Goal: Information Seeking & Learning: Learn about a topic

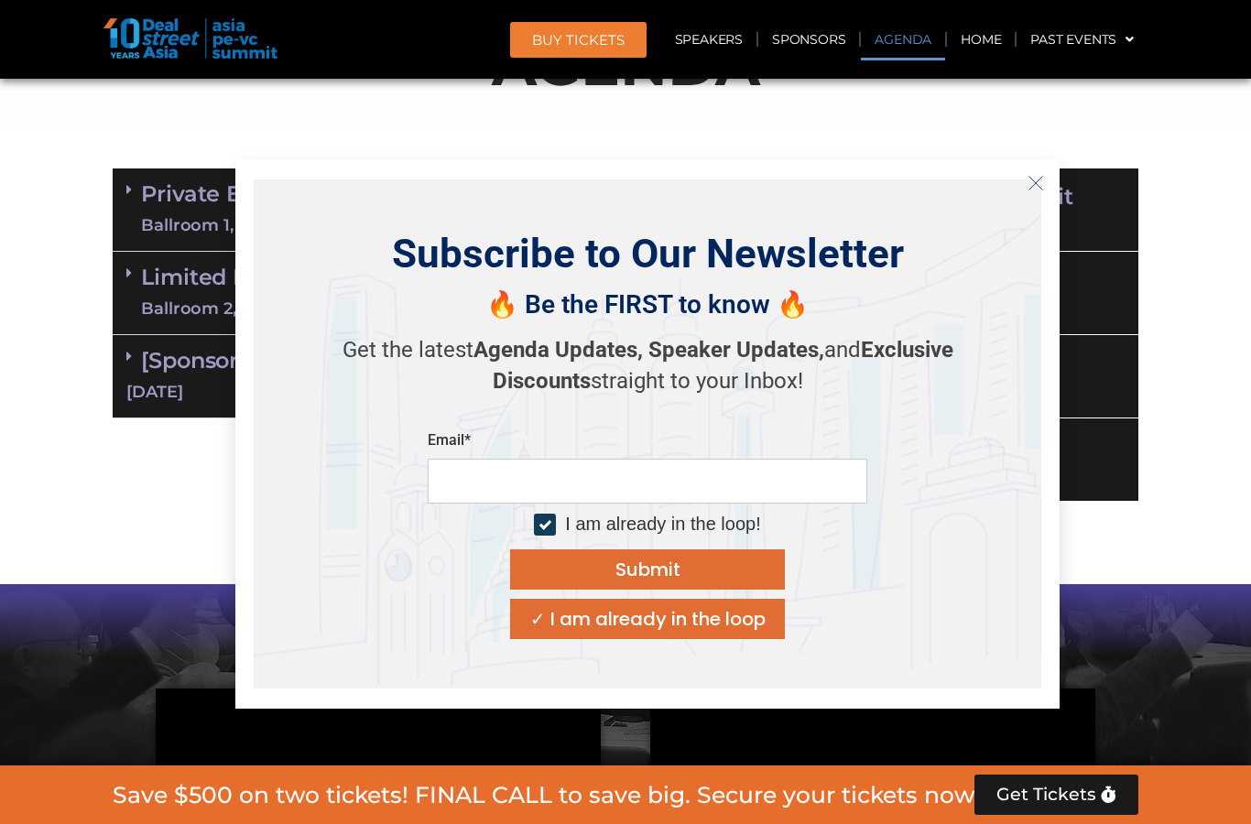
scroll to position [1063, 0]
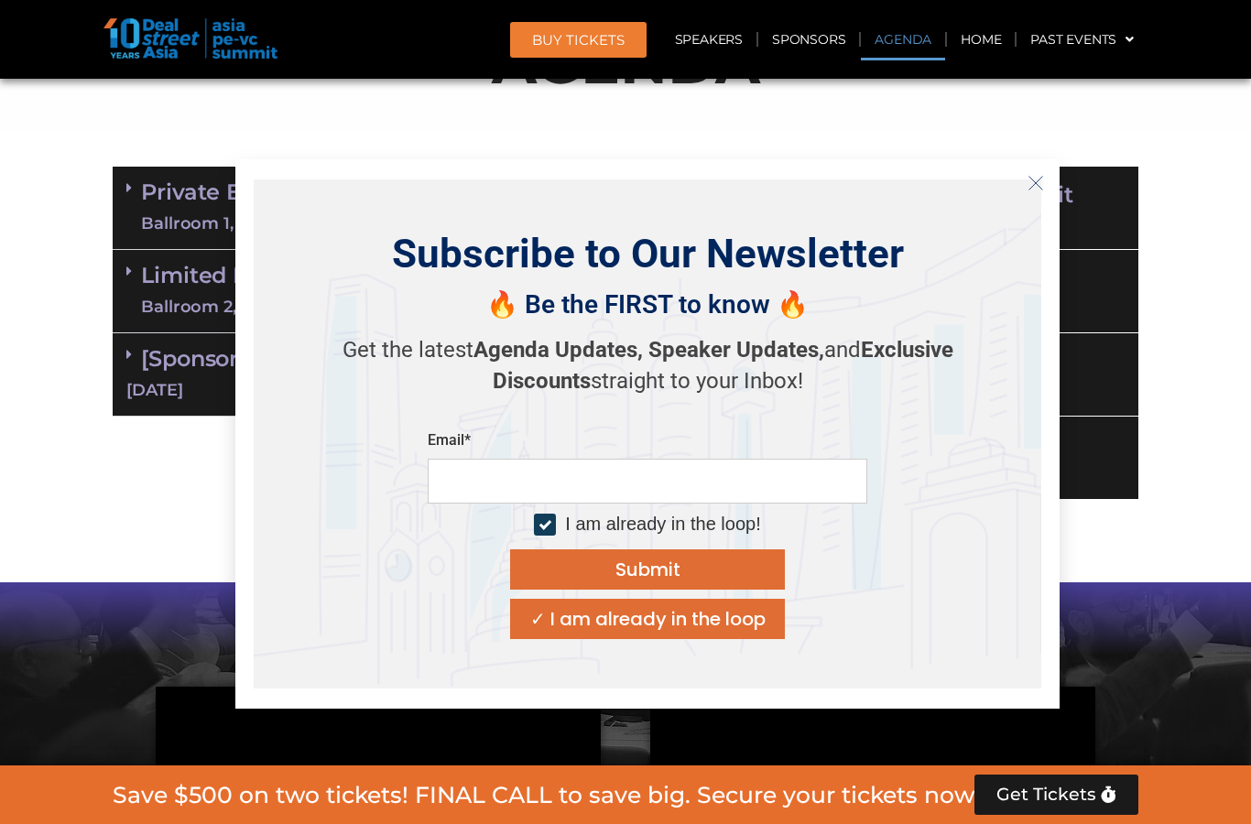
click at [1028, 190] on icon "Close" at bounding box center [1035, 183] width 16 height 16
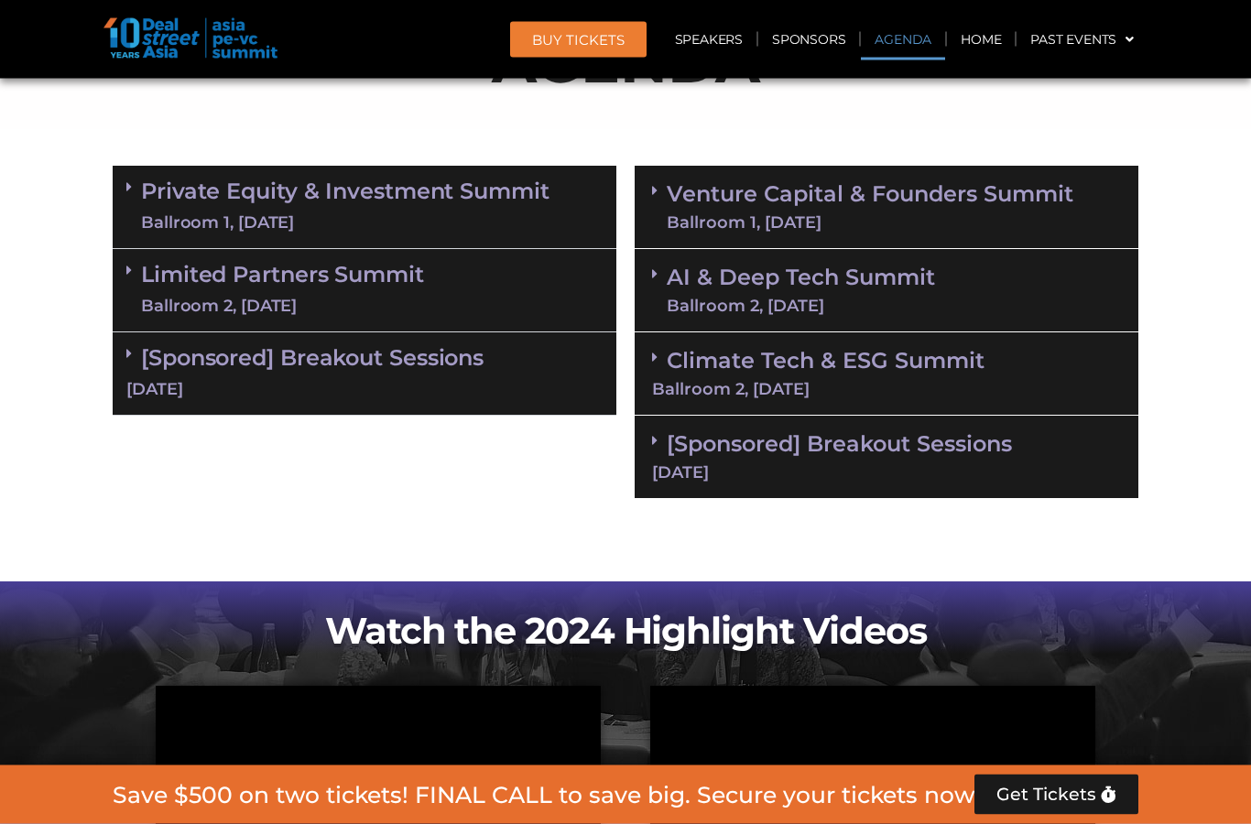
scroll to position [1064, 0]
click at [506, 365] on div "[Sponsored] Breakout Sessions [DATE]" at bounding box center [365, 373] width 504 height 83
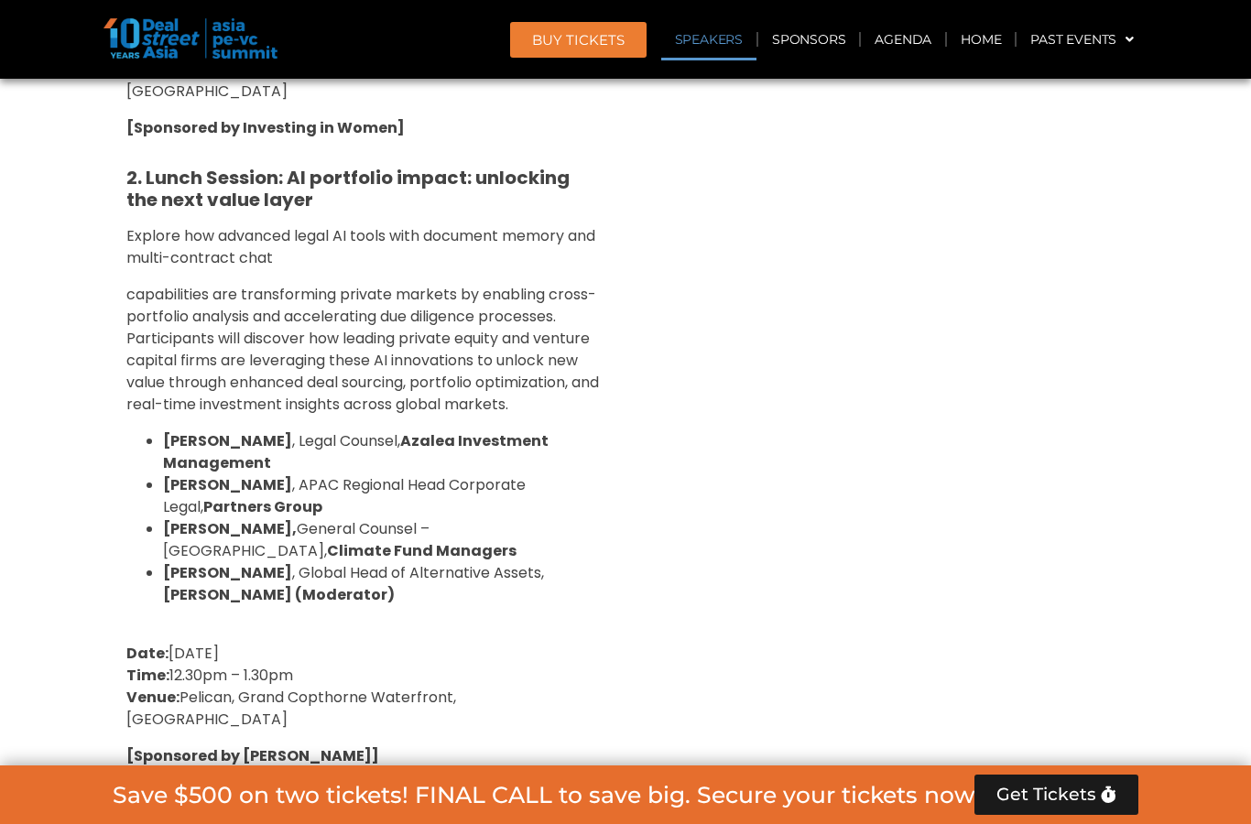
scroll to position [1747, 0]
click at [982, 398] on div "Venture Capital & Founders​ Summit Ballroom 1, [DATE] 8:00 am – 9:00 am | Regis…" at bounding box center [886, 457] width 522 height 1968
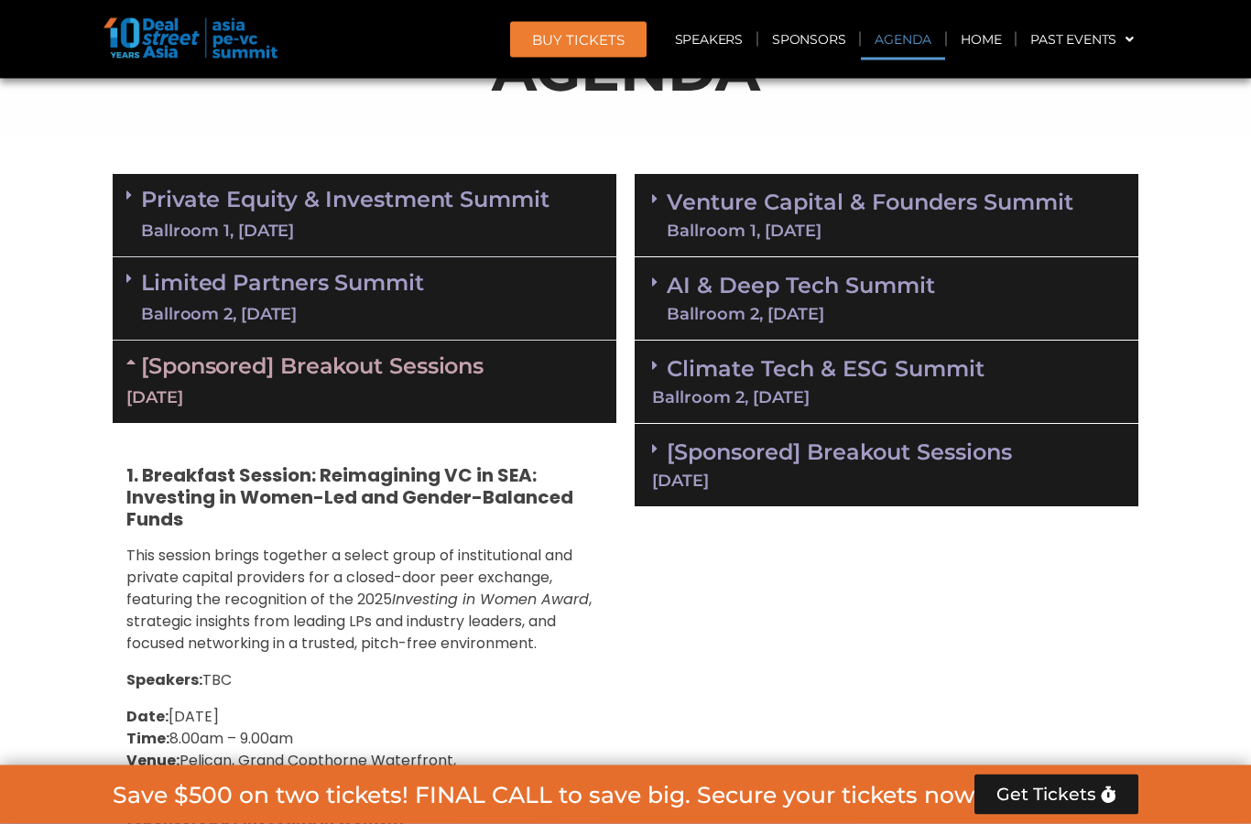
scroll to position [1019, 0]
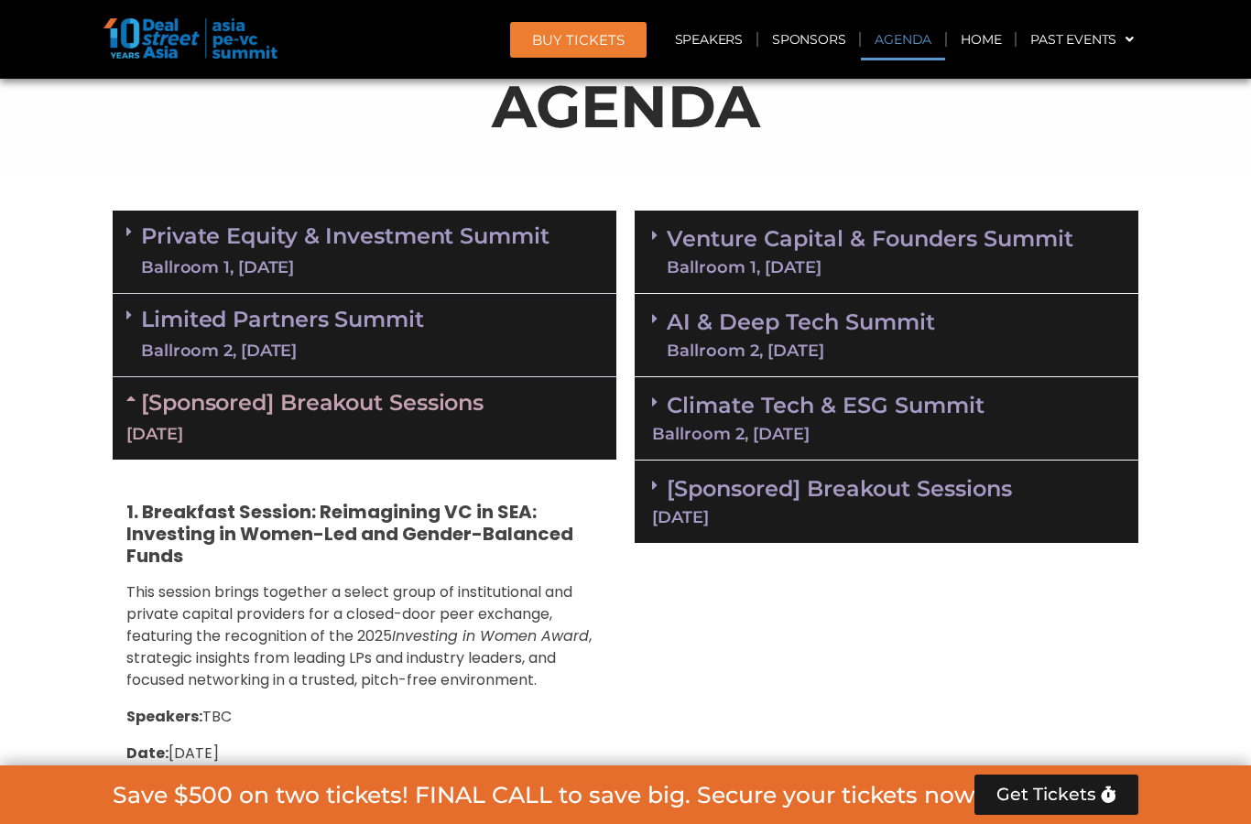
click at [1000, 494] on link "[Sponsored] Breakout Sessions [DATE]" at bounding box center [886, 500] width 469 height 50
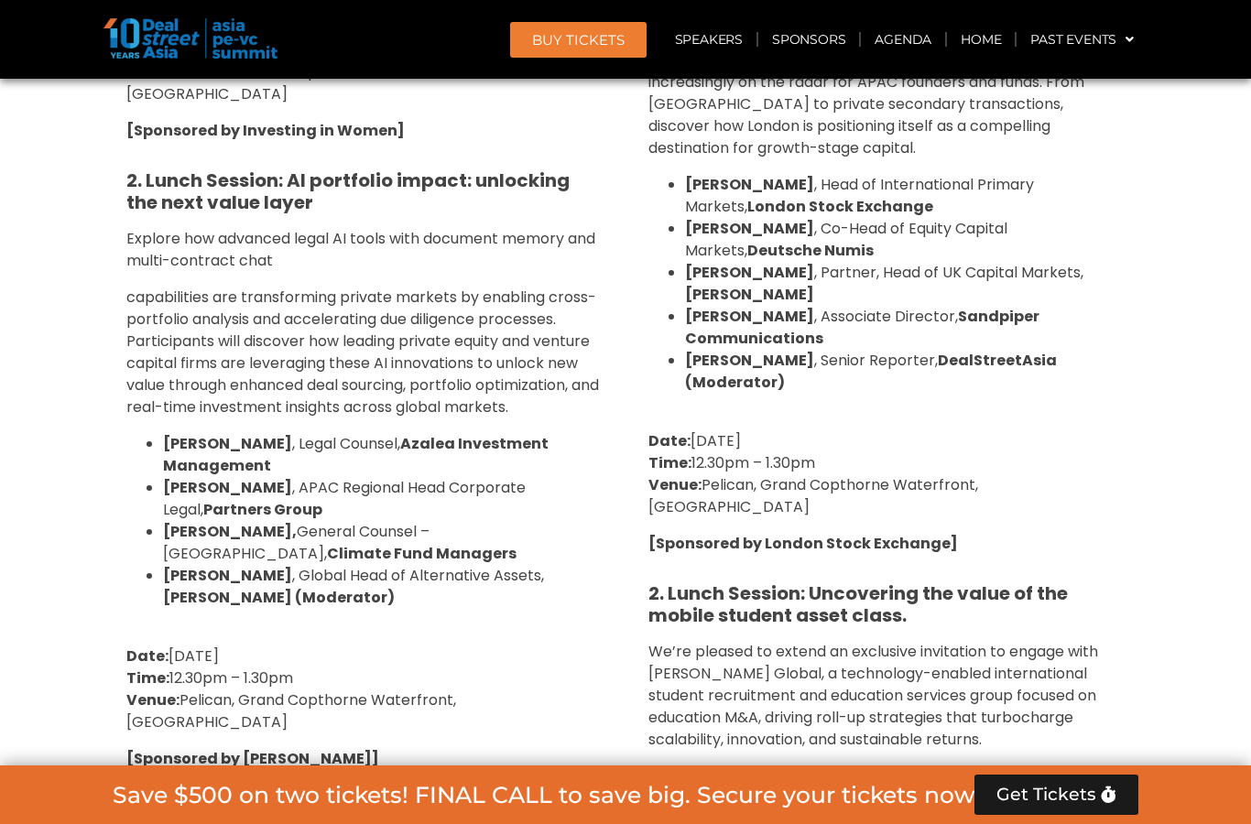
scroll to position [1819, 0]
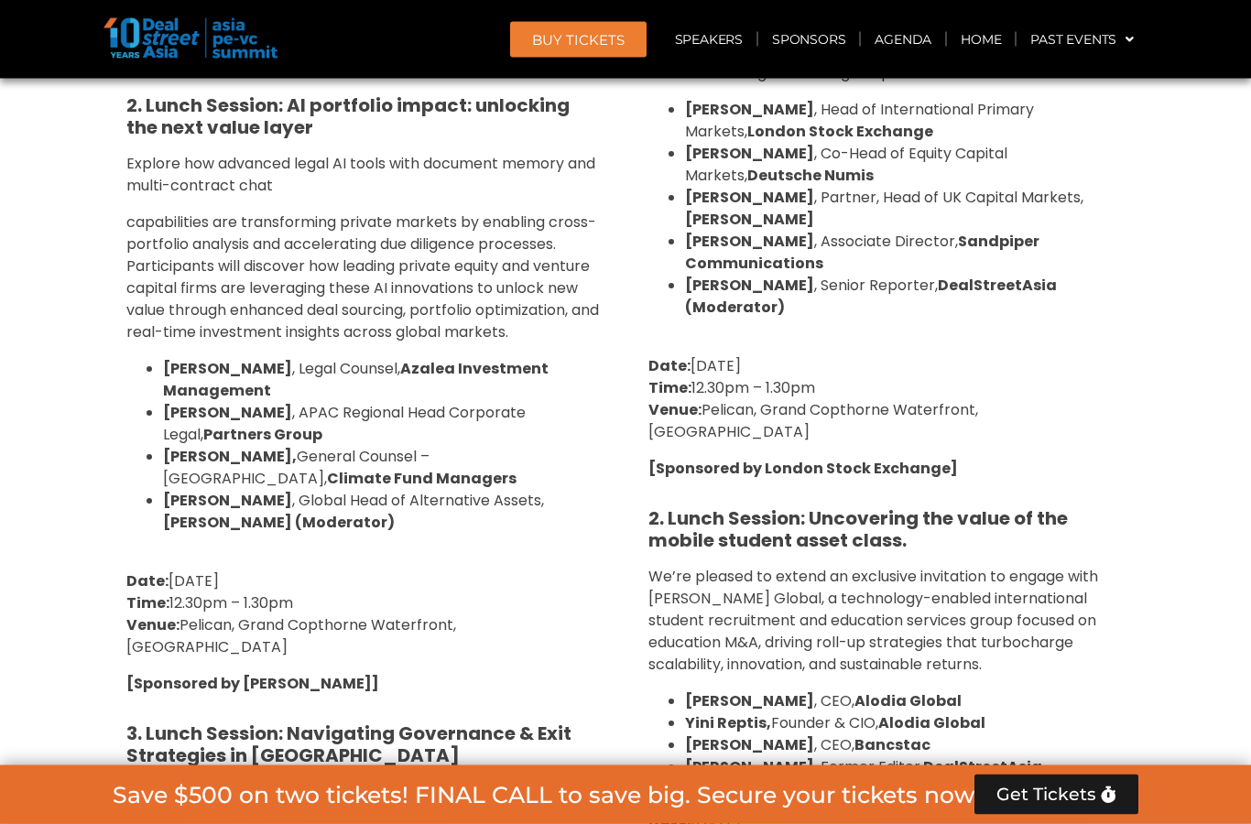
click at [1188, 672] on section "Private Equity & Investment Summit Ballroom 1, [DATE] 8:00 am – 9:00 am | Regis…" at bounding box center [625, 398] width 1251 height 1993
click at [1173, 722] on section "Private Equity & Investment Summit Ballroom 1, [DATE] 8:00 am – 9:00 am | Regis…" at bounding box center [625, 398] width 1251 height 1993
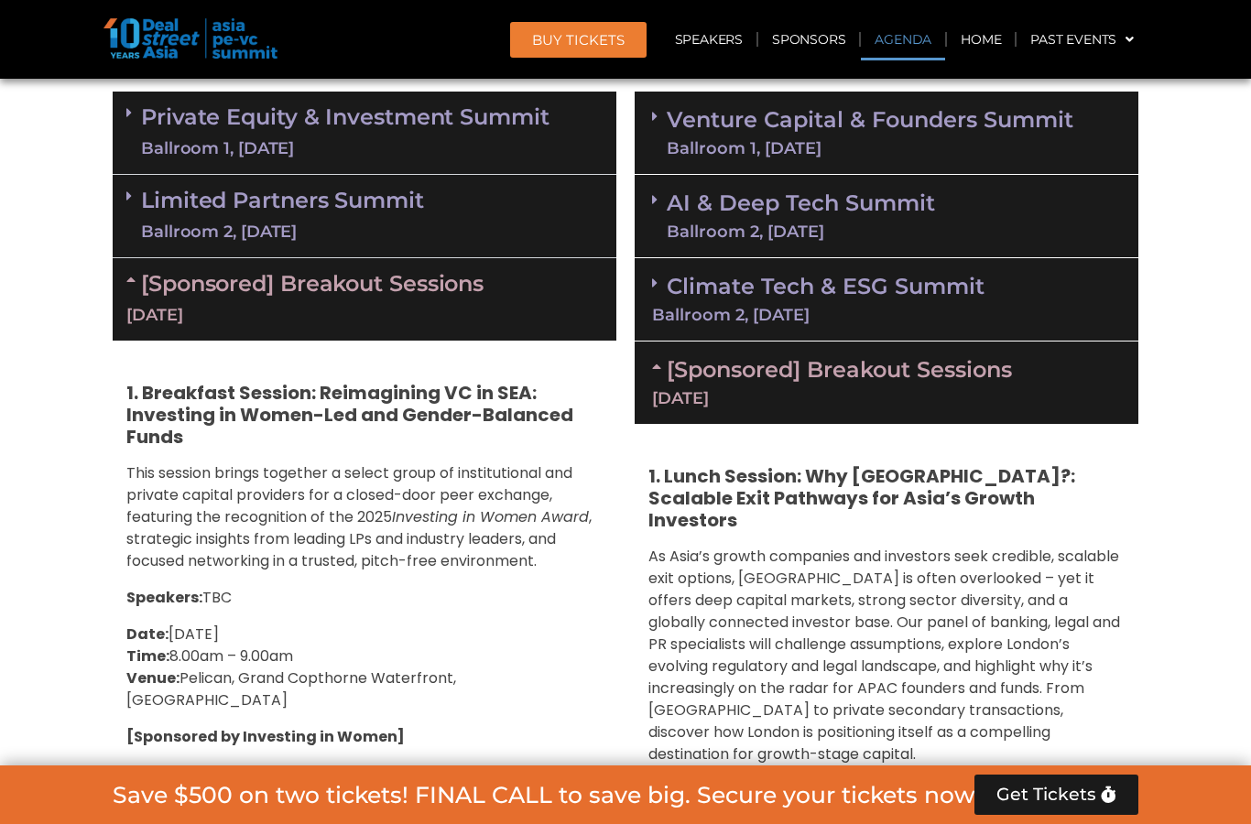
scroll to position [952, 0]
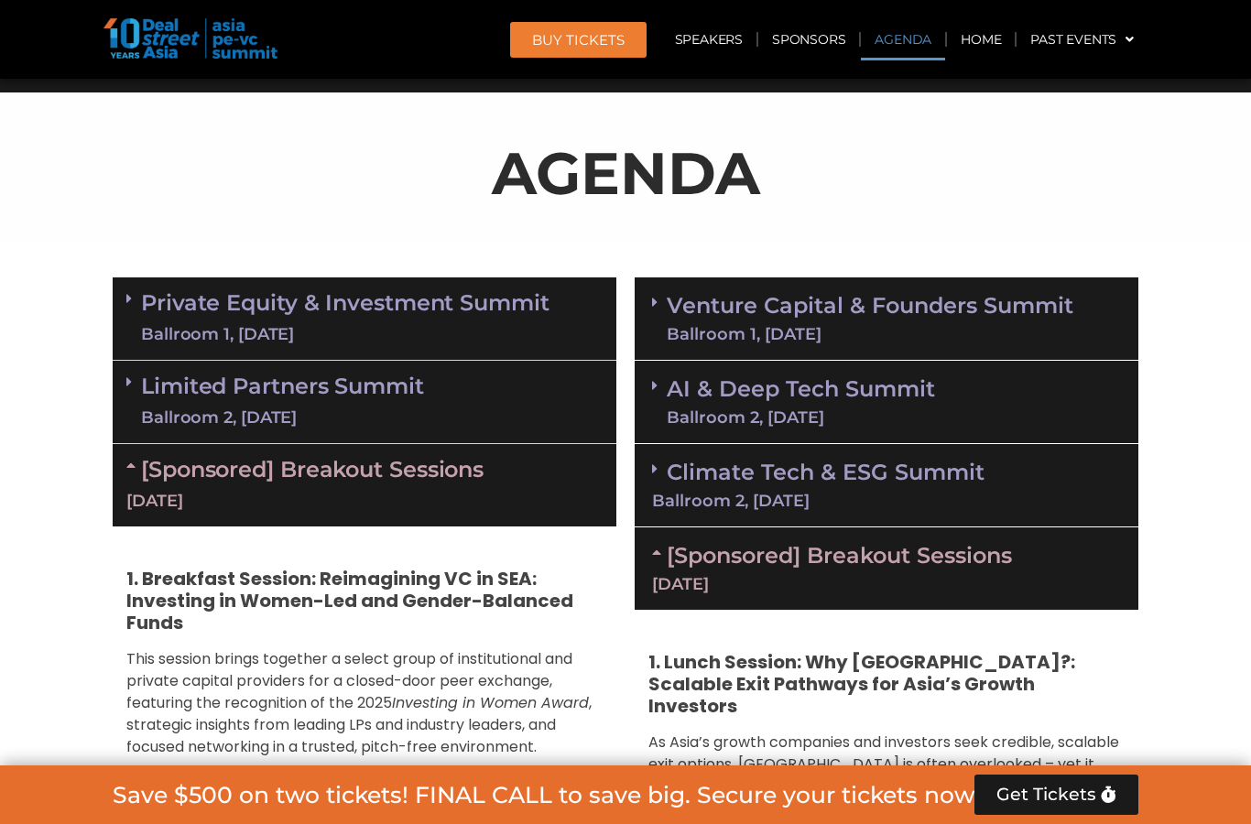
click at [1034, 483] on div "Climate Tech & ESG Summit Ballroom 2, [DATE]" at bounding box center [887, 485] width 504 height 83
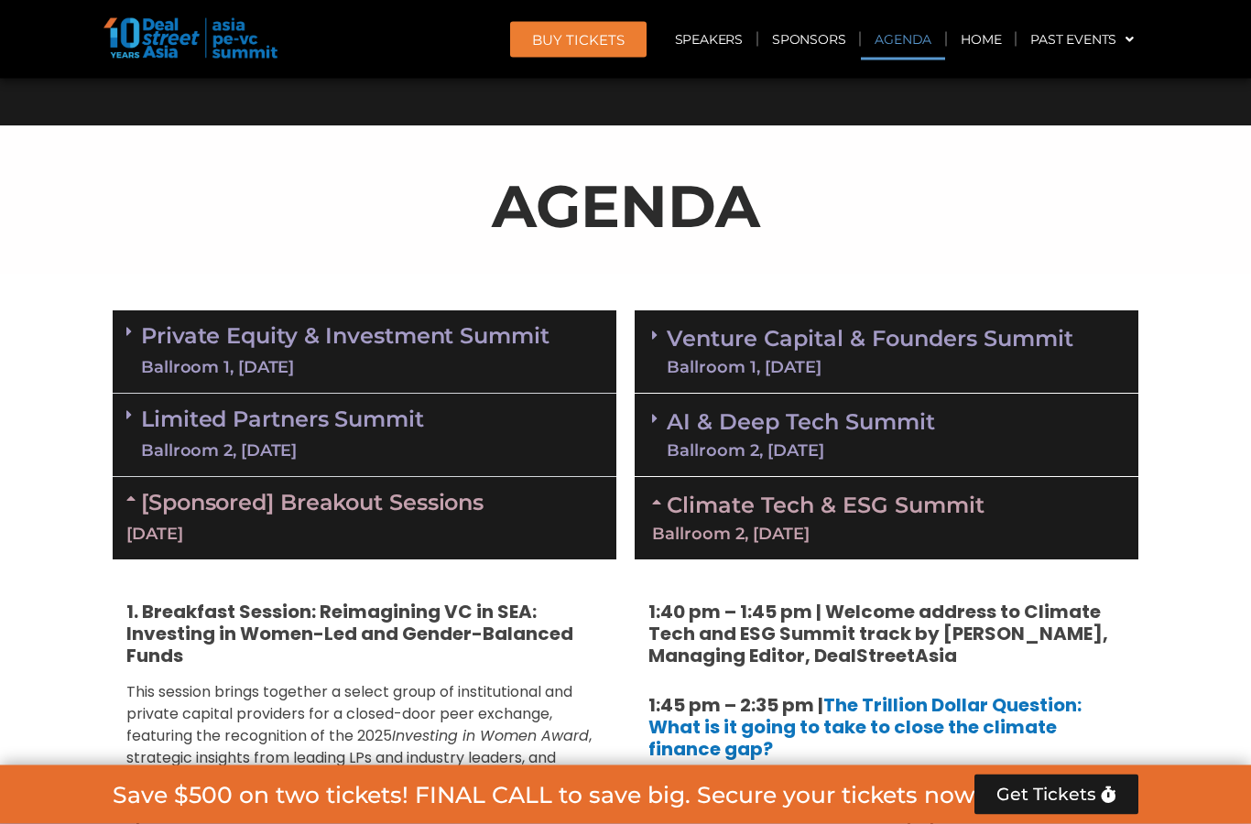
scroll to position [919, 0]
click at [989, 421] on div "AI & Deep Tech Summit Ballroom 2, [DATE]" at bounding box center [887, 435] width 504 height 83
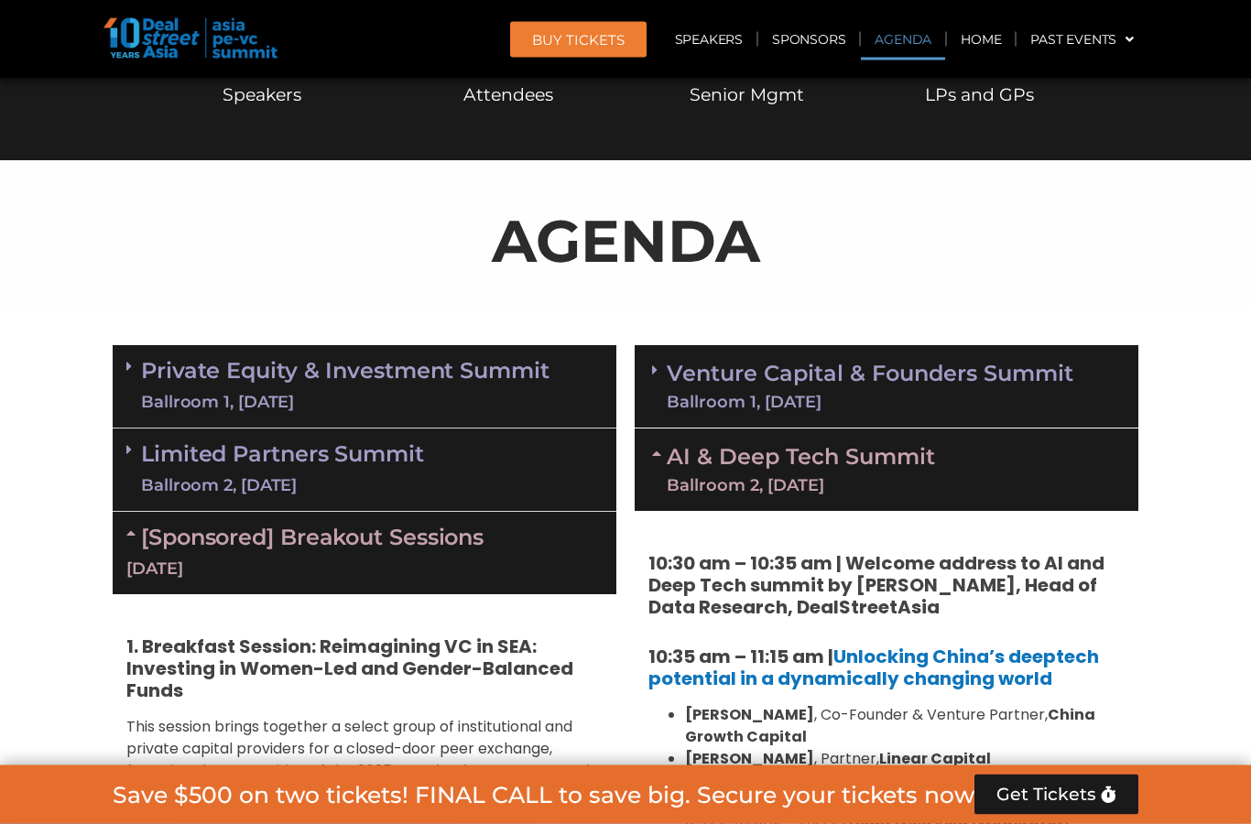
scroll to position [885, 0]
click at [1045, 383] on link "Venture Capital & Founders​ Summit Ballroom 1, [DATE]" at bounding box center [870, 387] width 407 height 48
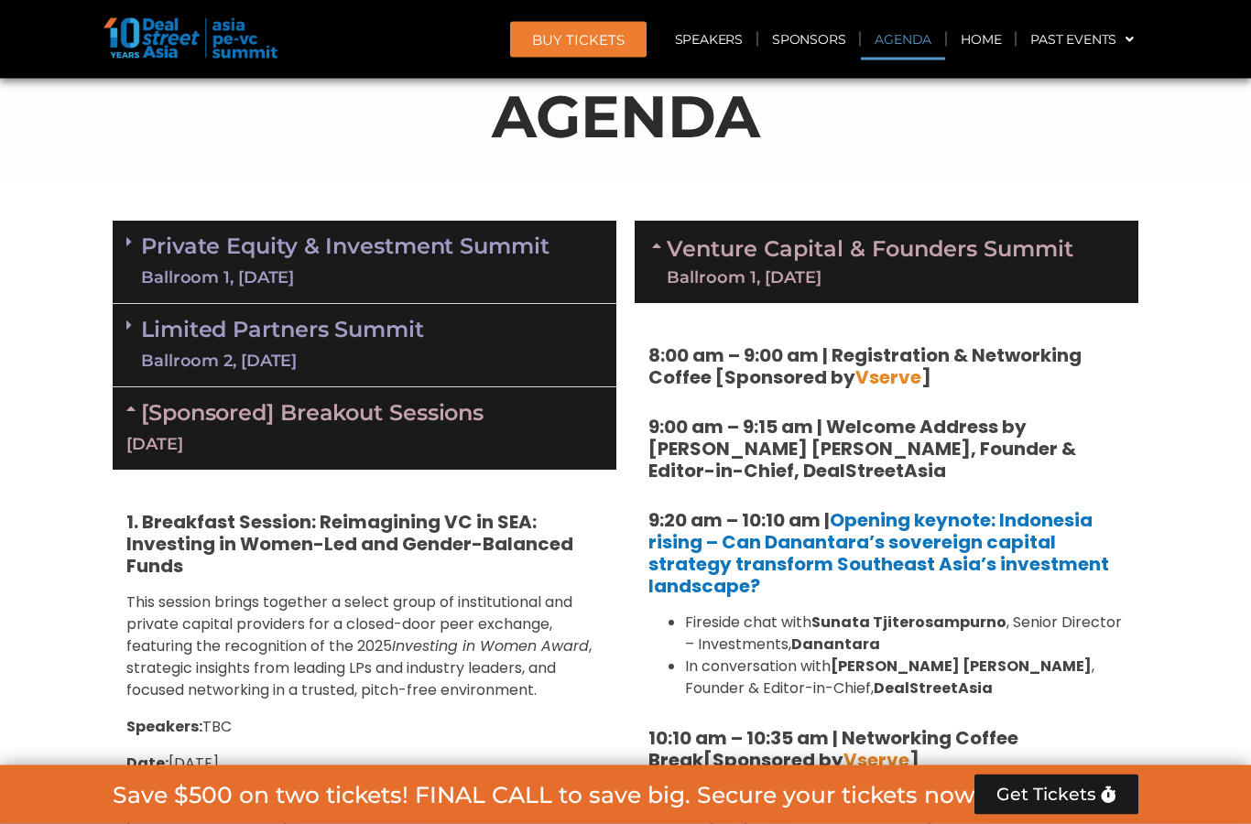
scroll to position [982, 0]
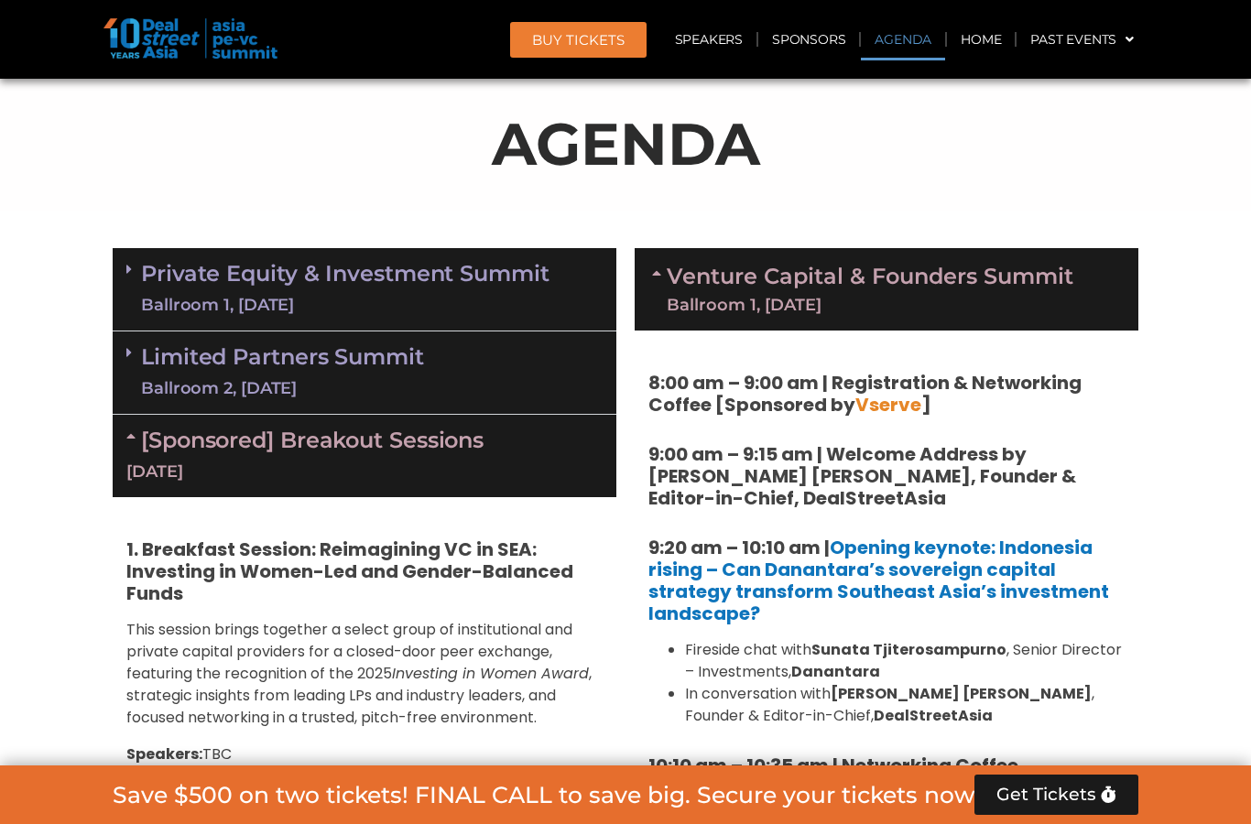
click at [1023, 279] on link "Venture Capital & Founders​ Summit Ballroom 1, [DATE]" at bounding box center [870, 290] width 407 height 48
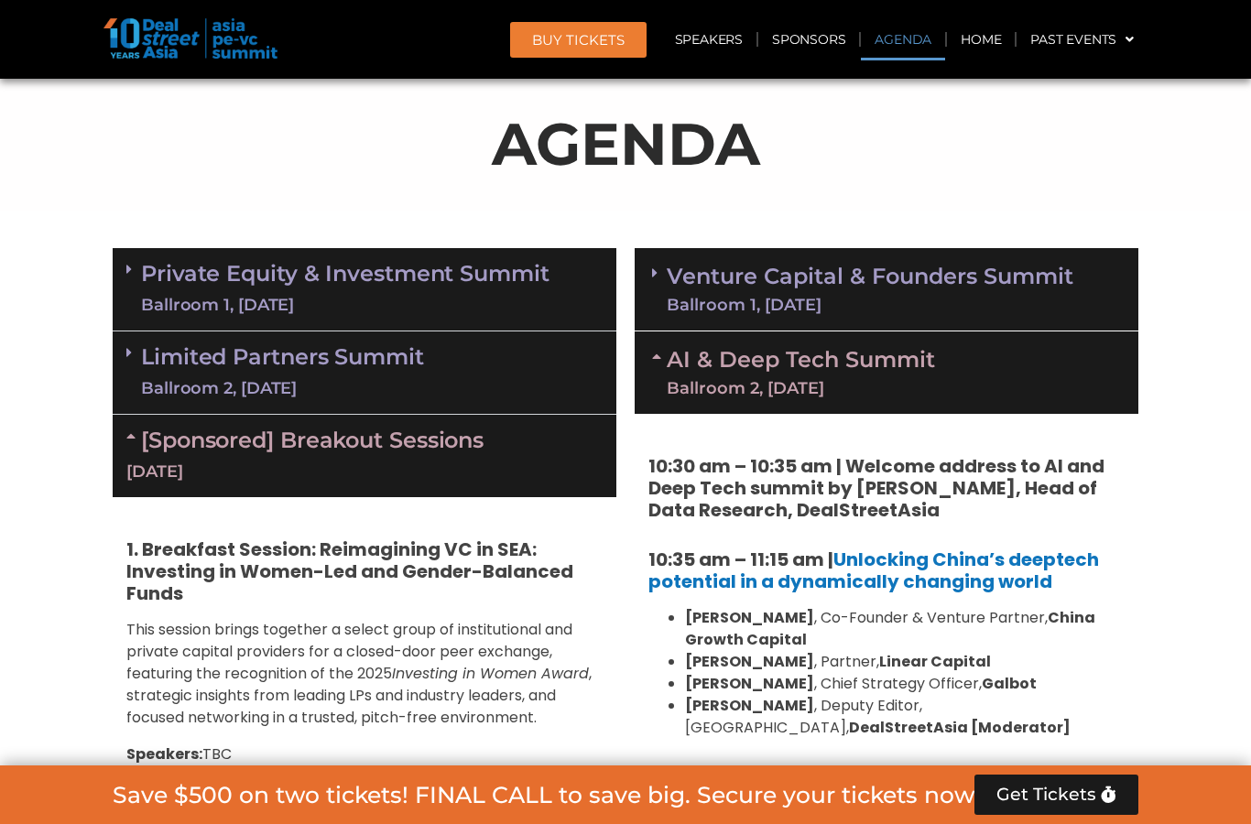
click at [1060, 373] on div "AI & Deep Tech Summit Ballroom 2, [DATE]" at bounding box center [887, 372] width 504 height 82
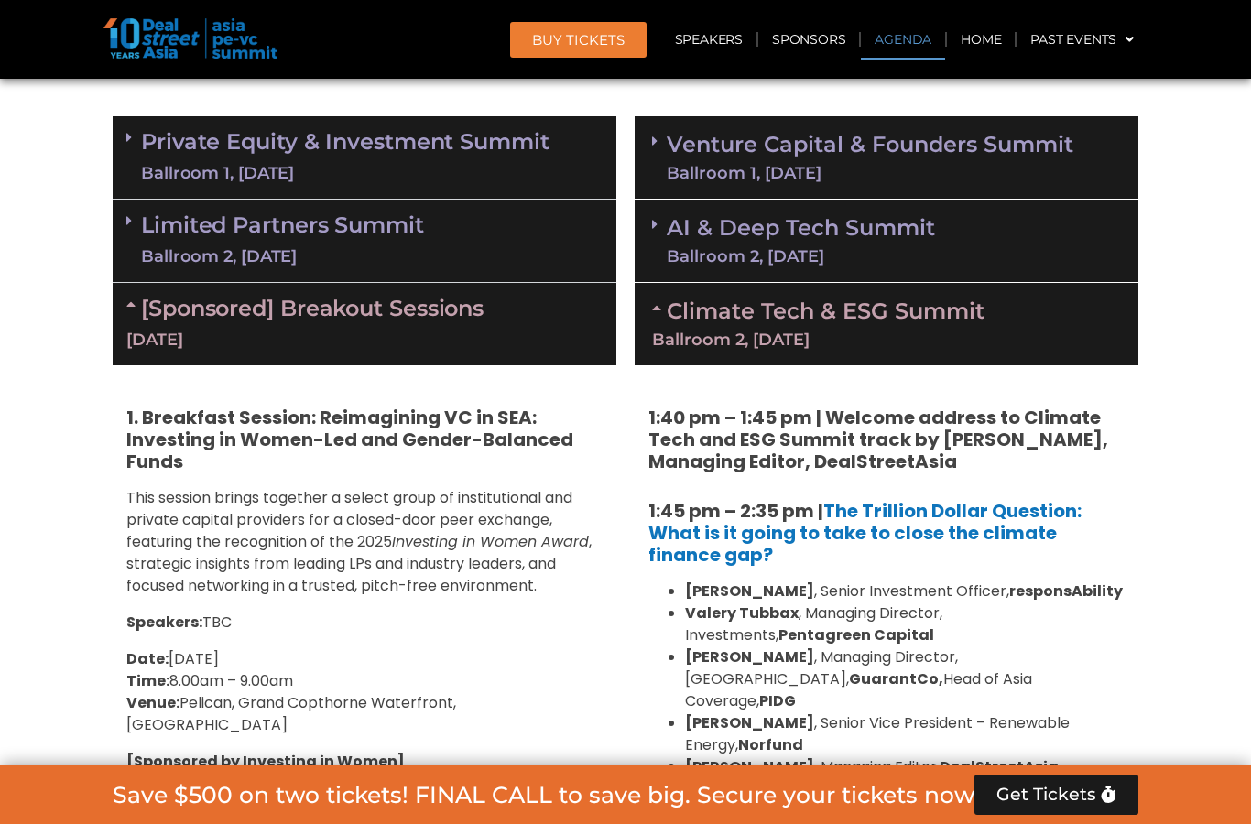
scroll to position [1074, 0]
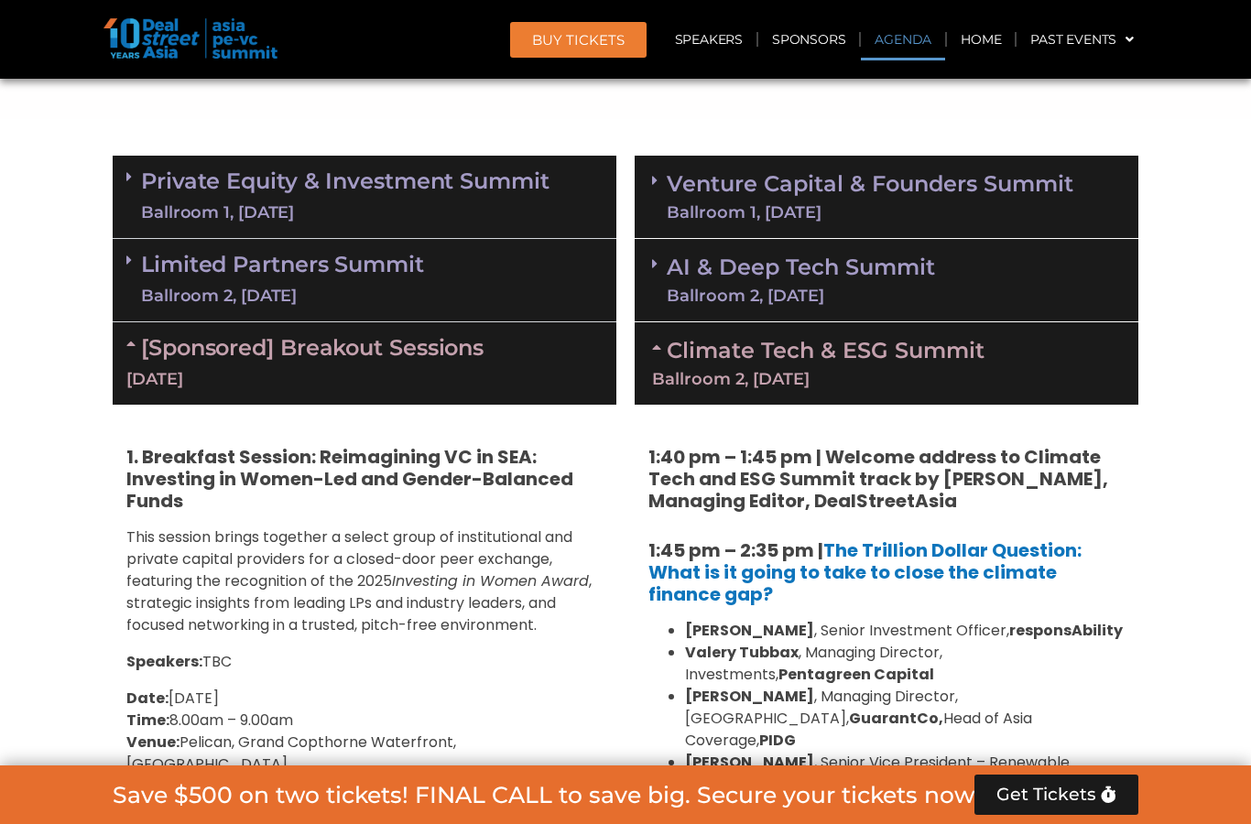
click at [1006, 279] on div "AI & Deep Tech Summit Ballroom 2, [DATE]" at bounding box center [887, 280] width 504 height 83
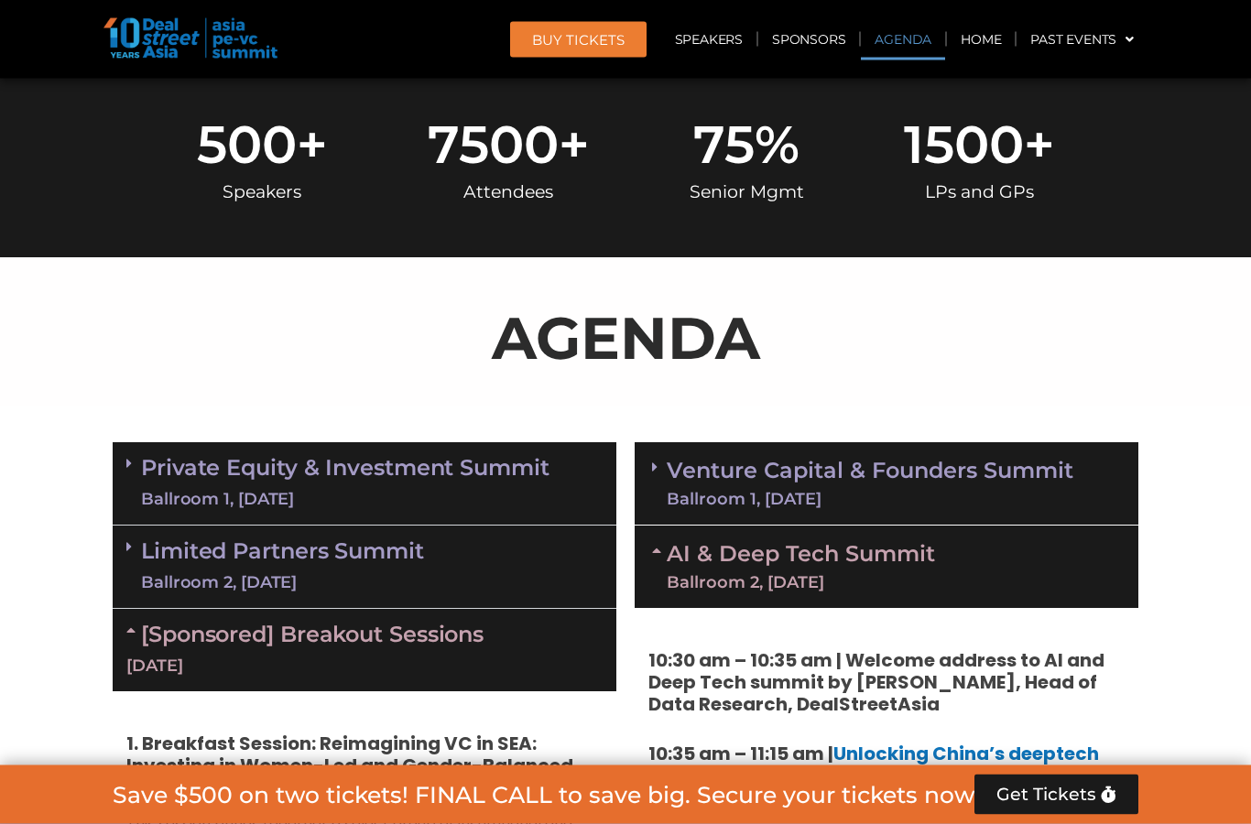
scroll to position [790, 0]
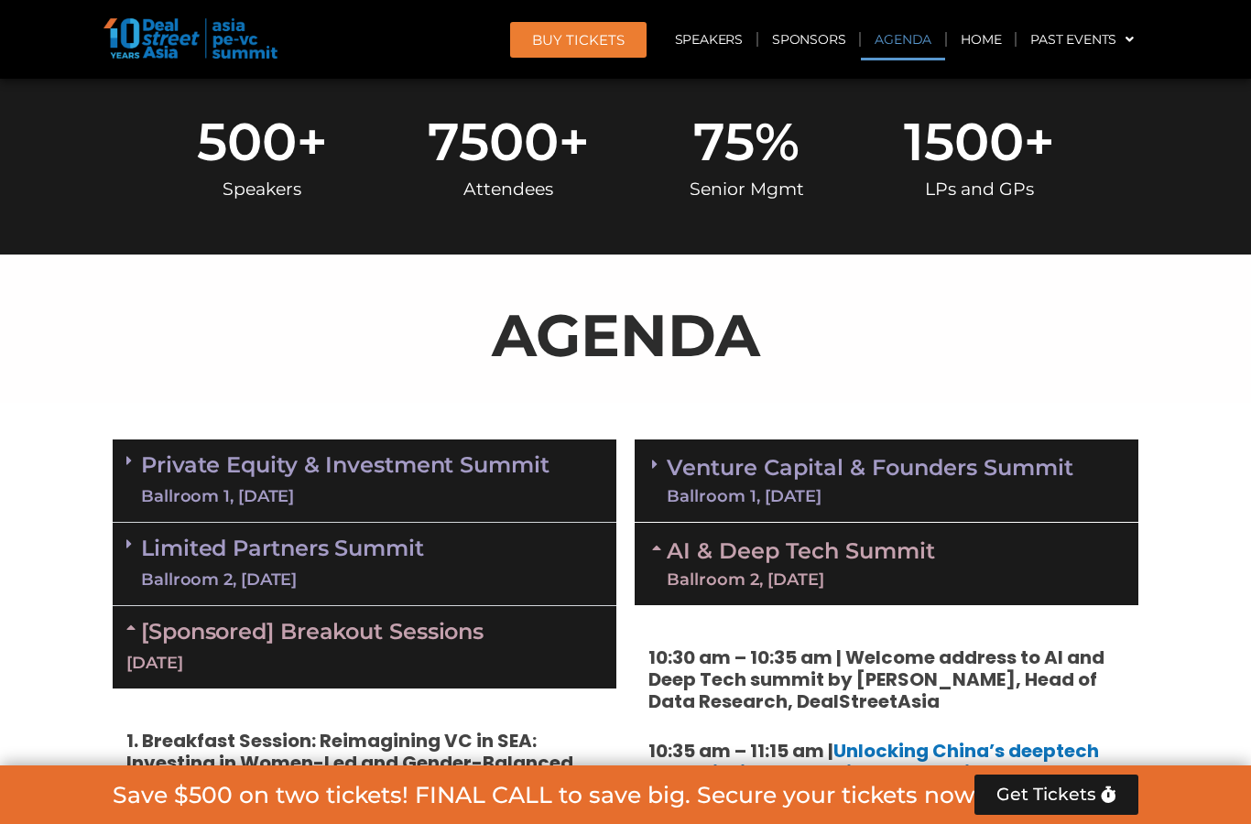
click at [1045, 549] on div "AI & Deep Tech Summit Ballroom 2, [DATE]" at bounding box center [887, 564] width 504 height 82
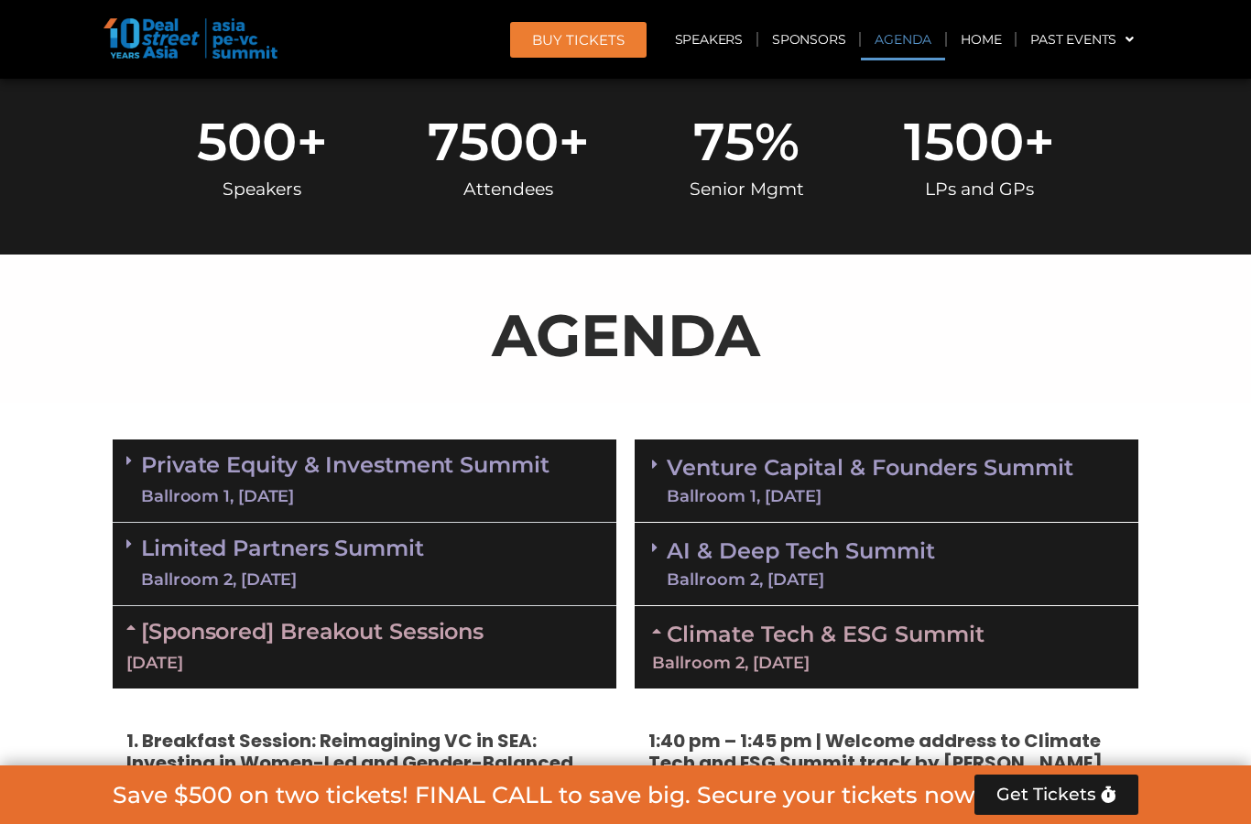
click at [1020, 544] on div "AI & Deep Tech Summit Ballroom 2, [DATE]" at bounding box center [887, 564] width 504 height 83
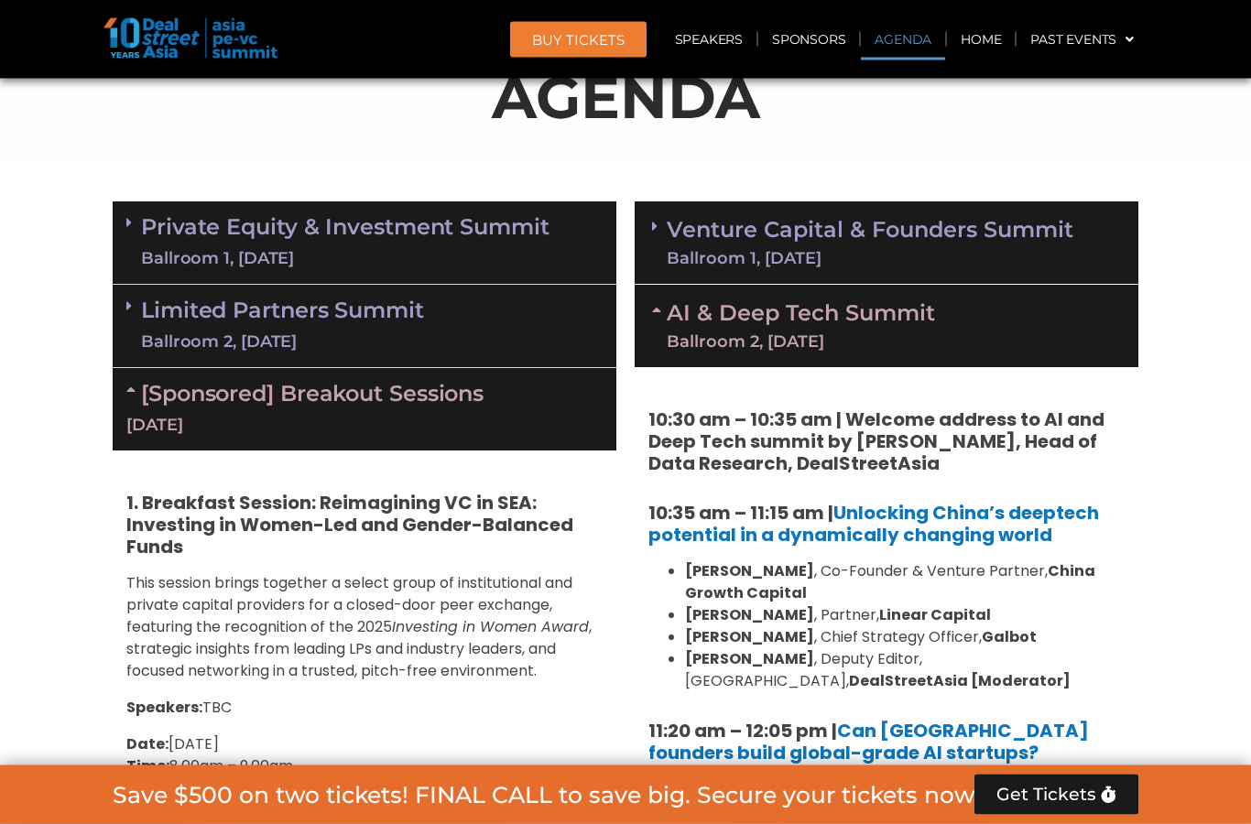
scroll to position [1026, 0]
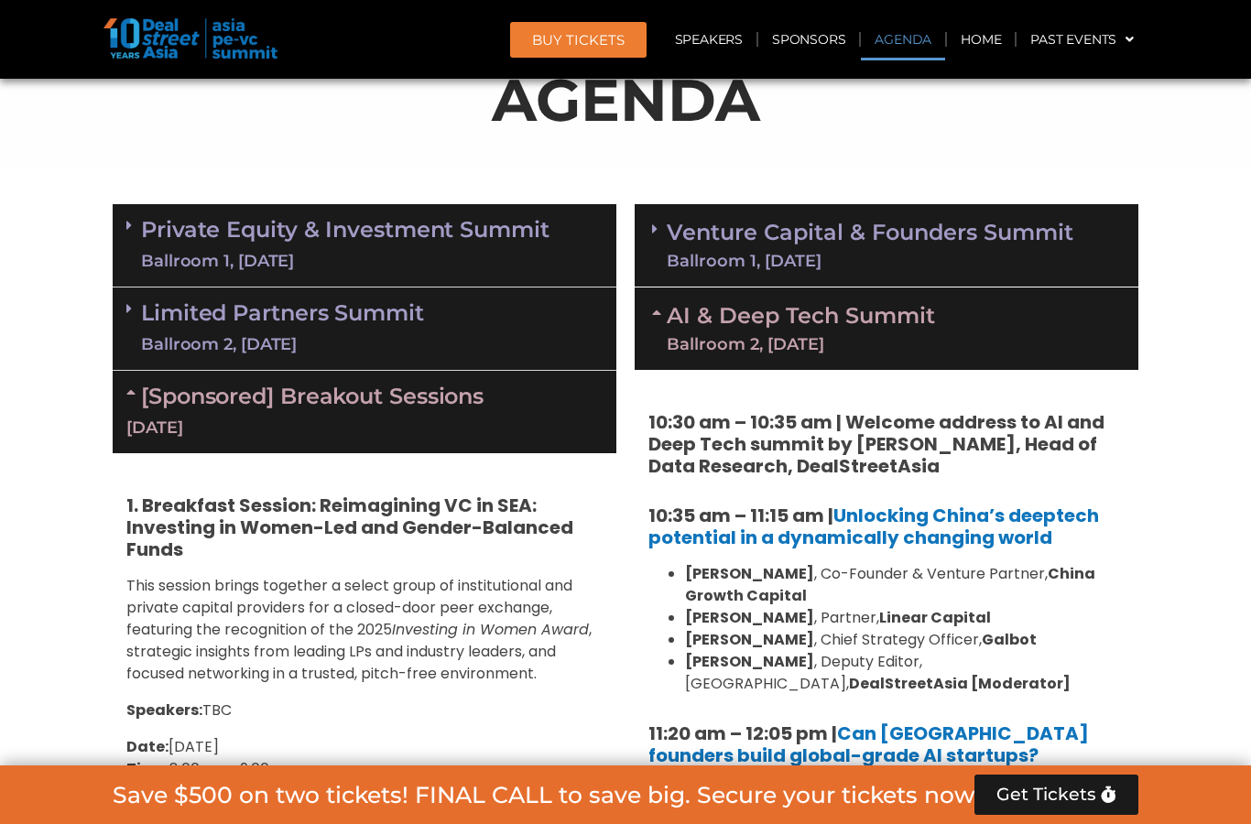
click at [1027, 242] on link "Venture Capital & Founders​ Summit Ballroom 1, [DATE]" at bounding box center [870, 246] width 407 height 48
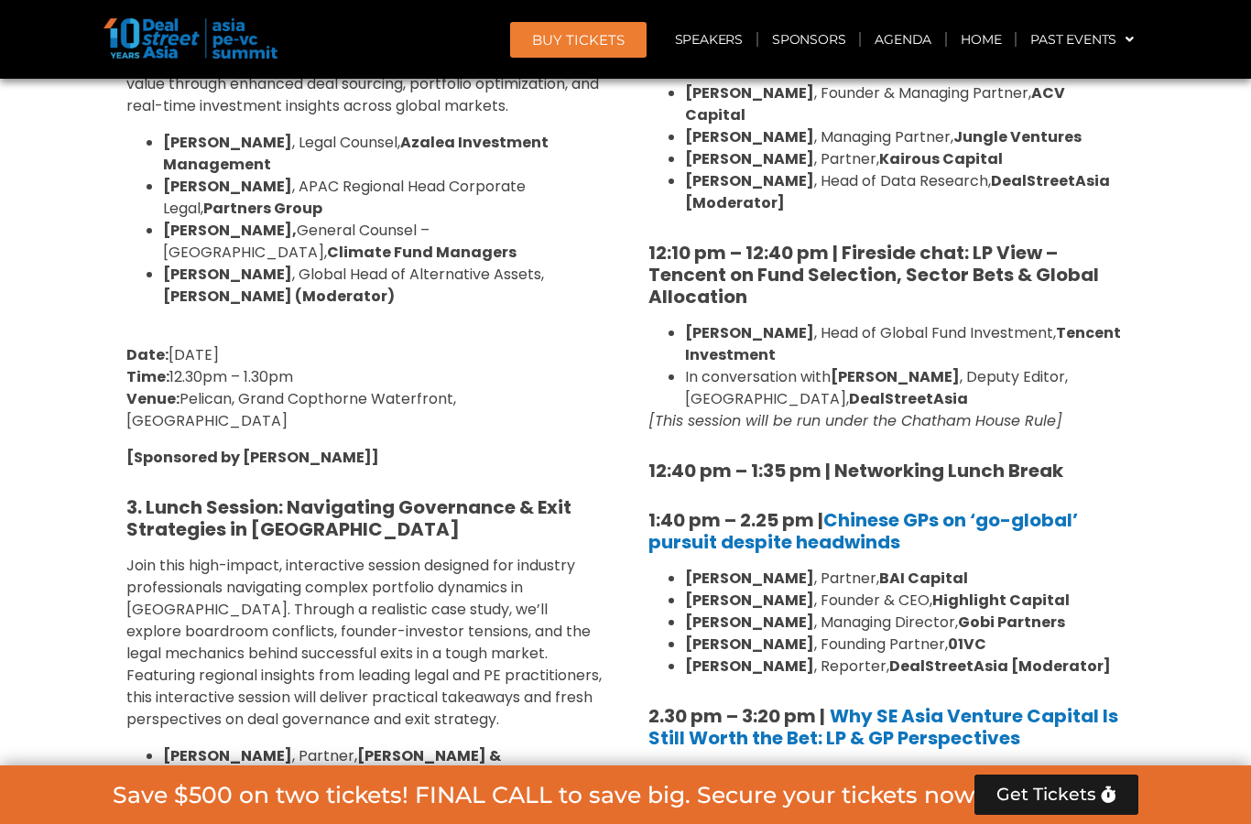
scroll to position [2175, 0]
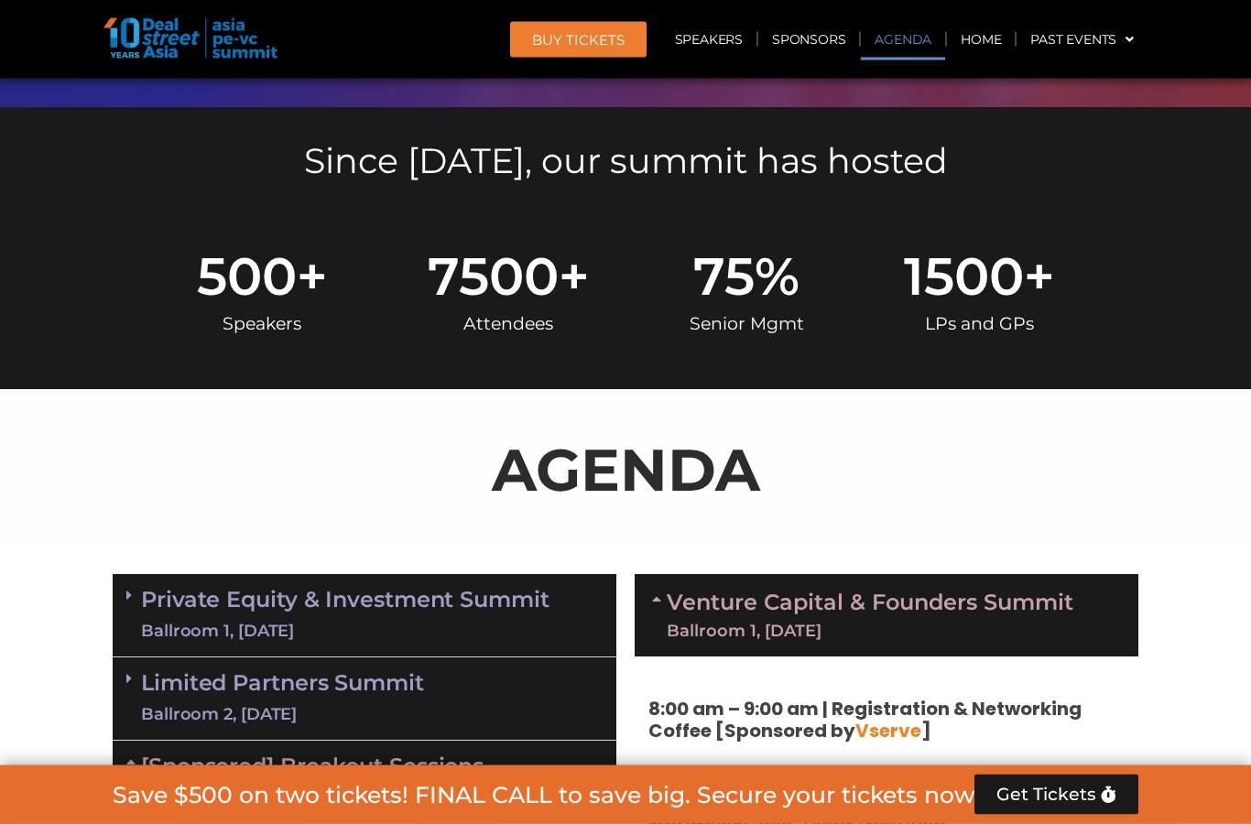
click at [1063, 596] on link "Venture Capital & Founders​ Summit Ballroom 1, [DATE]" at bounding box center [870, 616] width 407 height 48
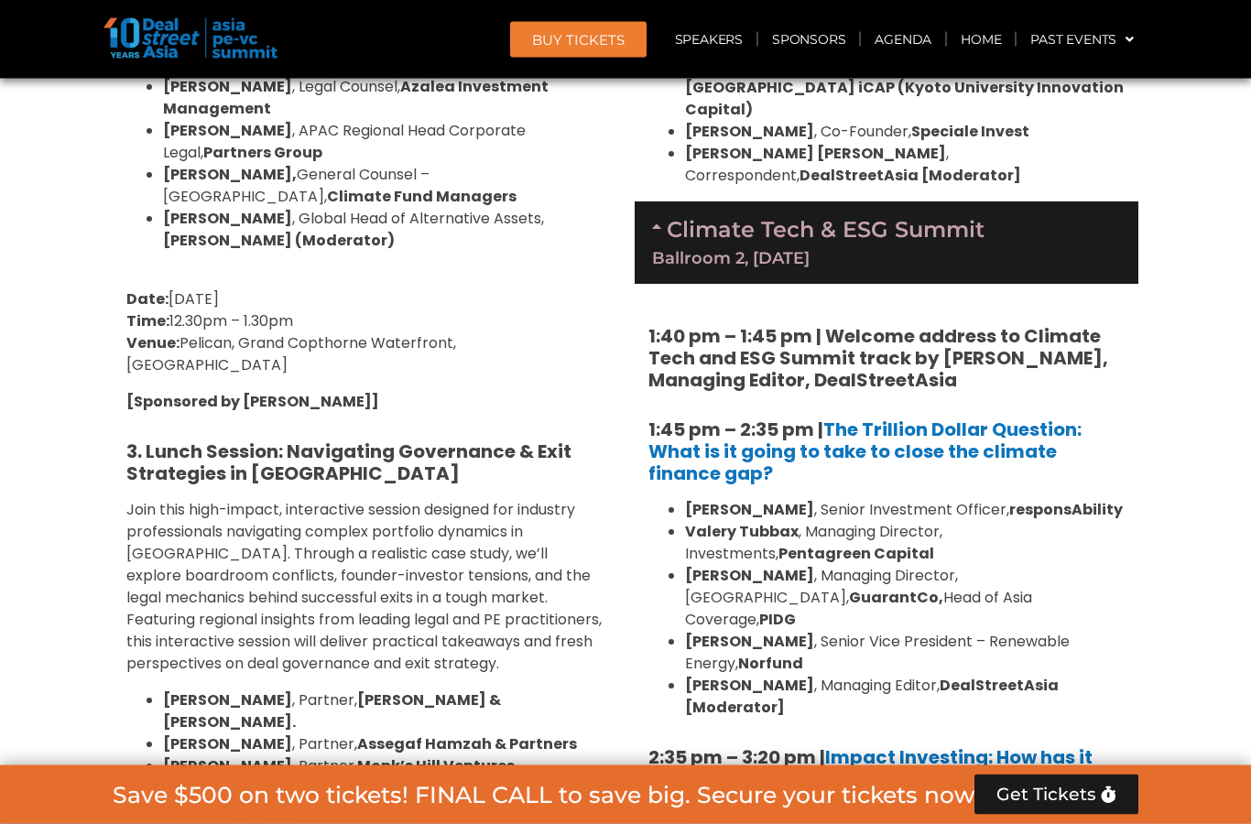
scroll to position [2102, 0]
